Goal: Task Accomplishment & Management: Manage account settings

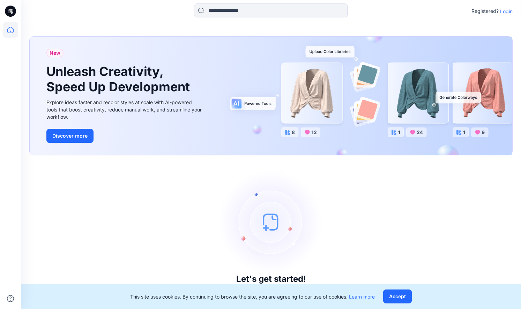
click at [506, 12] on p "Login" at bounding box center [506, 11] width 13 height 7
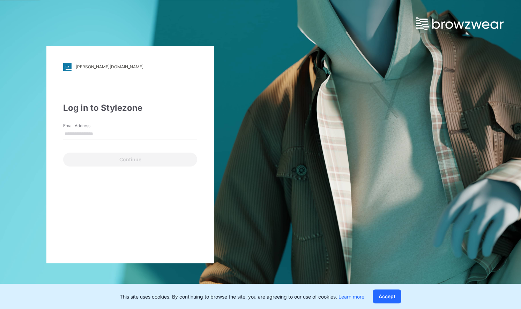
click at [507, 13] on link at bounding box center [468, 15] width 105 height 30
click at [94, 132] on input "Email Address" at bounding box center [130, 134] width 134 height 10
type input "**********"
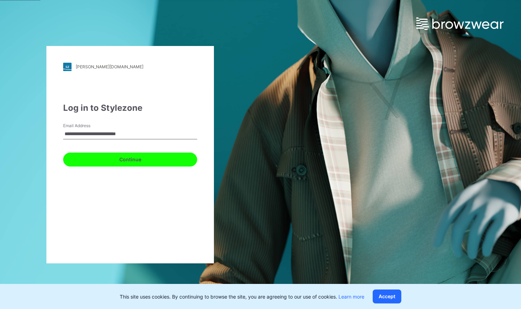
click at [119, 160] on button "Continue" at bounding box center [130, 160] width 134 height 14
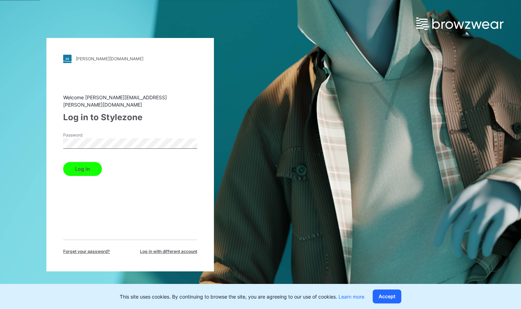
click at [63, 162] on button "Log in" at bounding box center [82, 169] width 39 height 14
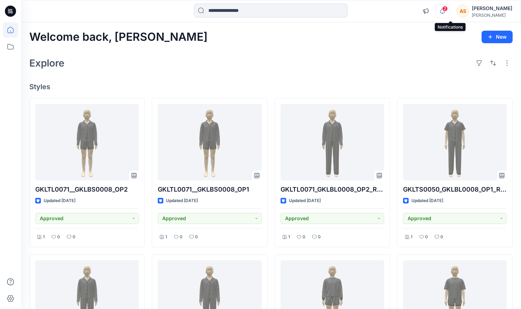
click at [449, 14] on icon "button" at bounding box center [441, 11] width 13 height 14
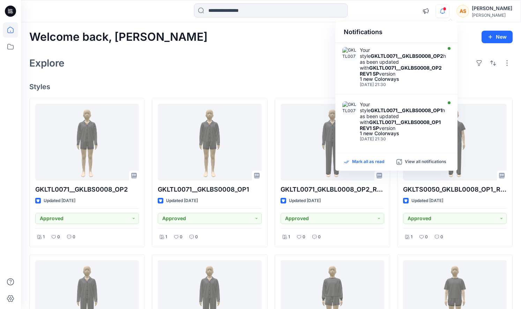
click at [369, 163] on p "Mark all as read" at bounding box center [368, 162] width 32 height 6
